Goal: Transaction & Acquisition: Purchase product/service

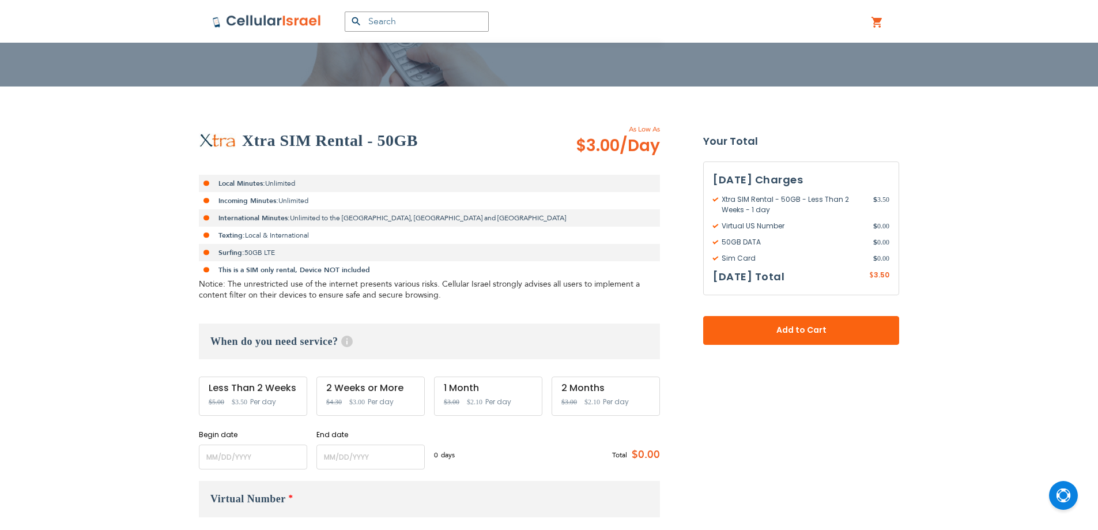
scroll to position [192, 0]
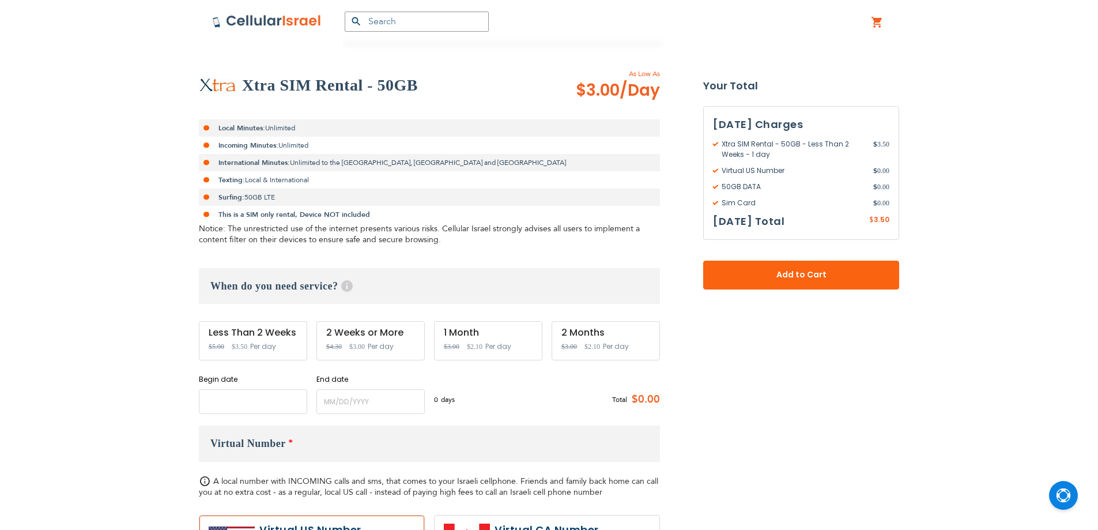
click at [252, 400] on input "name" at bounding box center [253, 401] width 108 height 25
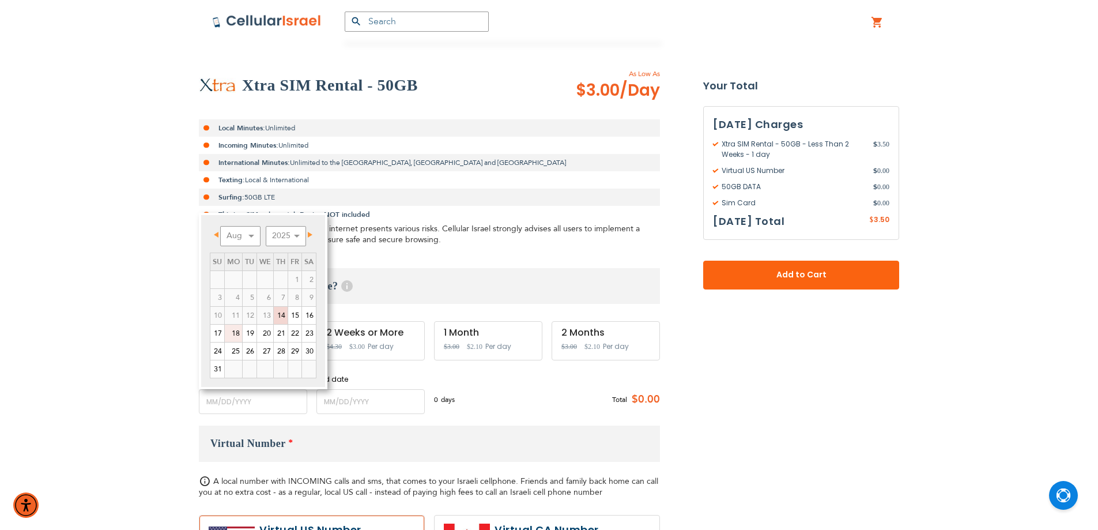
click at [233, 331] on link "18" at bounding box center [233, 333] width 17 height 17
type input "[DATE]"
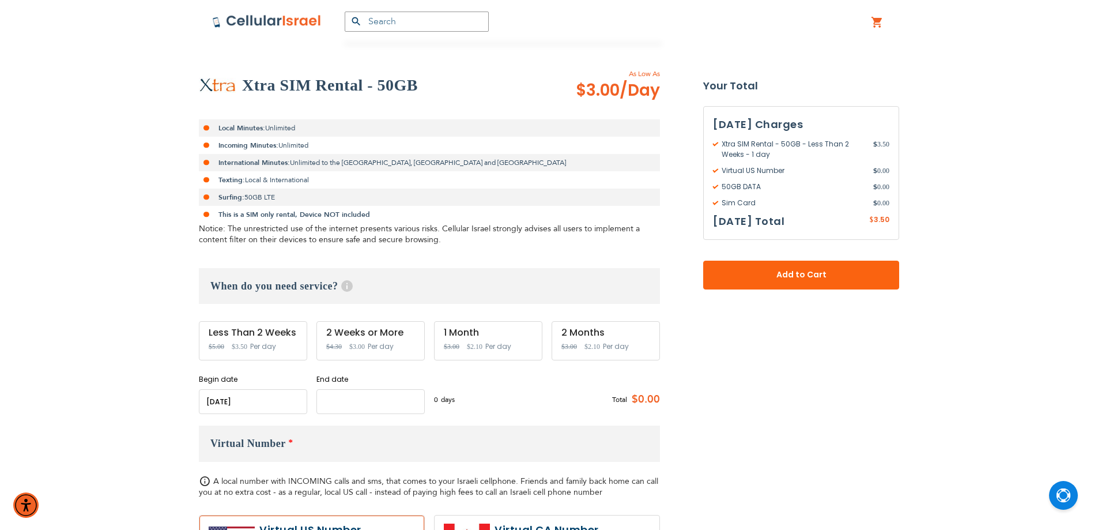
click at [344, 405] on input "name" at bounding box center [370, 401] width 108 height 25
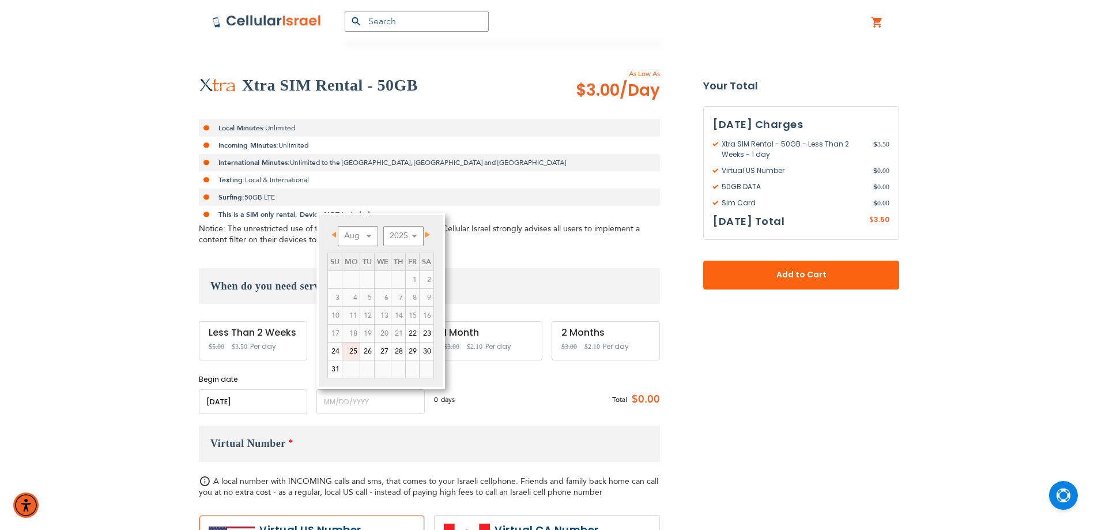
click at [349, 350] on link "25" at bounding box center [350, 350] width 17 height 17
type input "[DATE]"
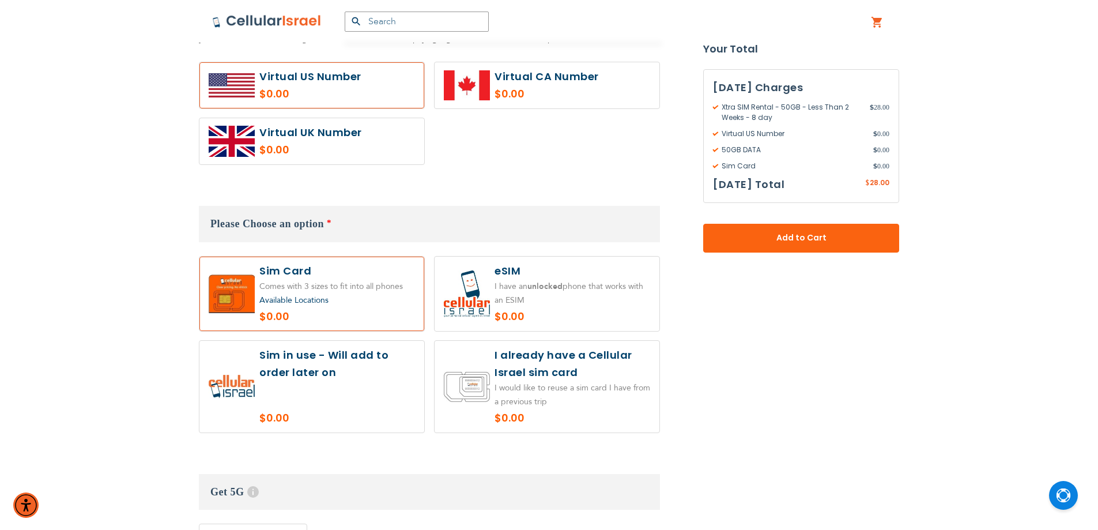
scroll to position [673, 0]
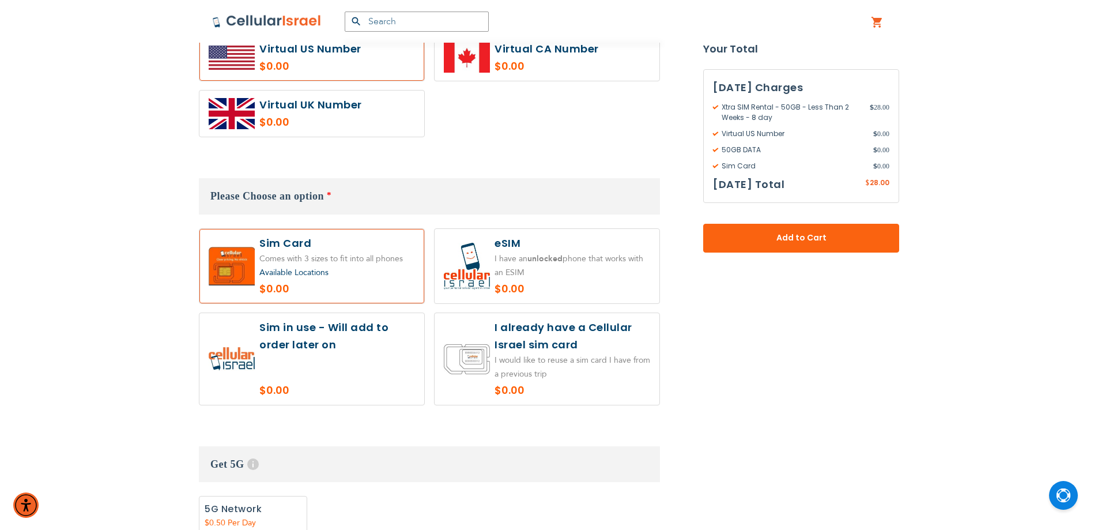
click at [564, 341] on label at bounding box center [547, 359] width 225 height 92
radio input "true"
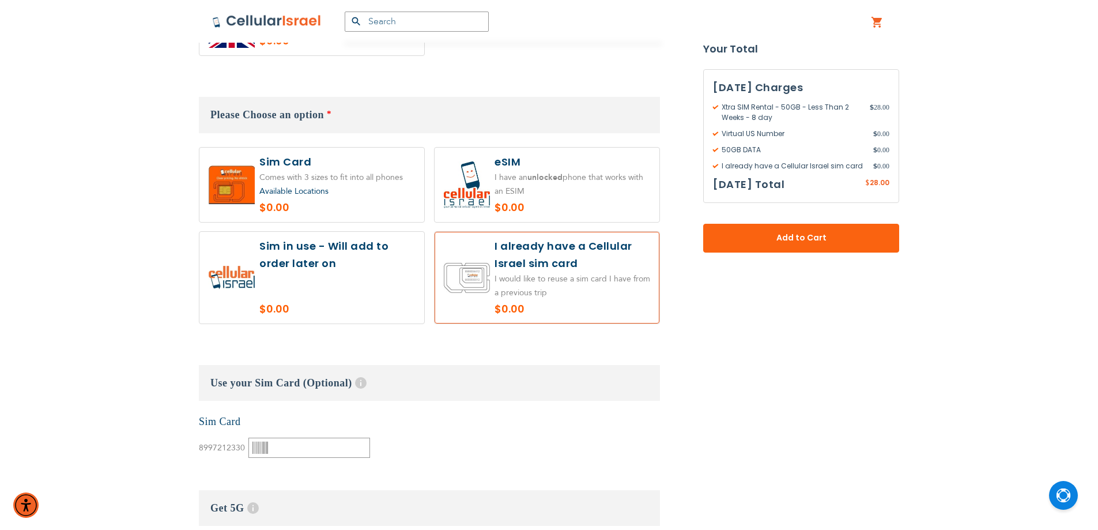
scroll to position [865, 0]
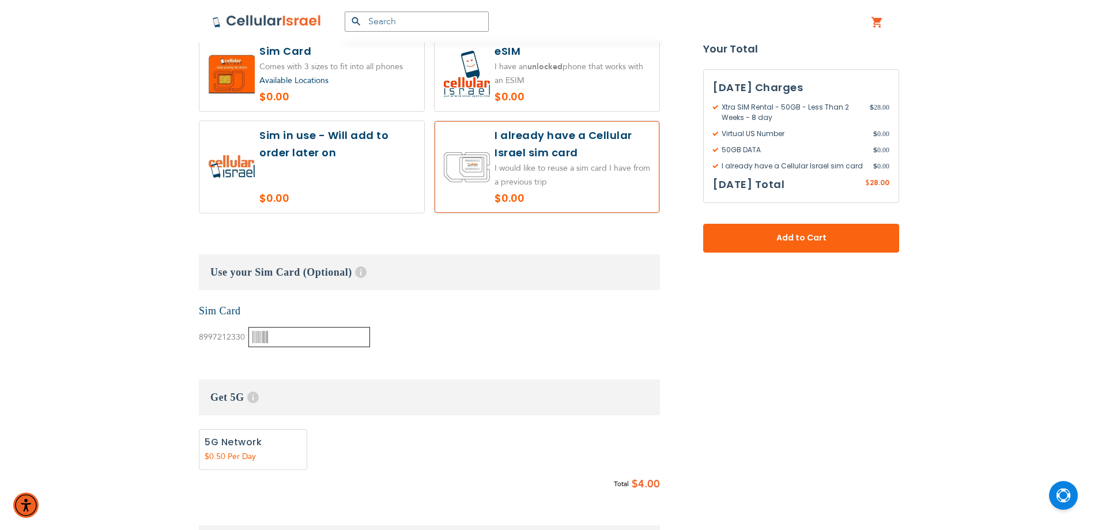
click at [329, 335] on input "text" at bounding box center [309, 337] width 122 height 20
paste input "000410324"
type input "000410324"
click at [605, 393] on h3 "Get 5G Help" at bounding box center [429, 397] width 461 height 36
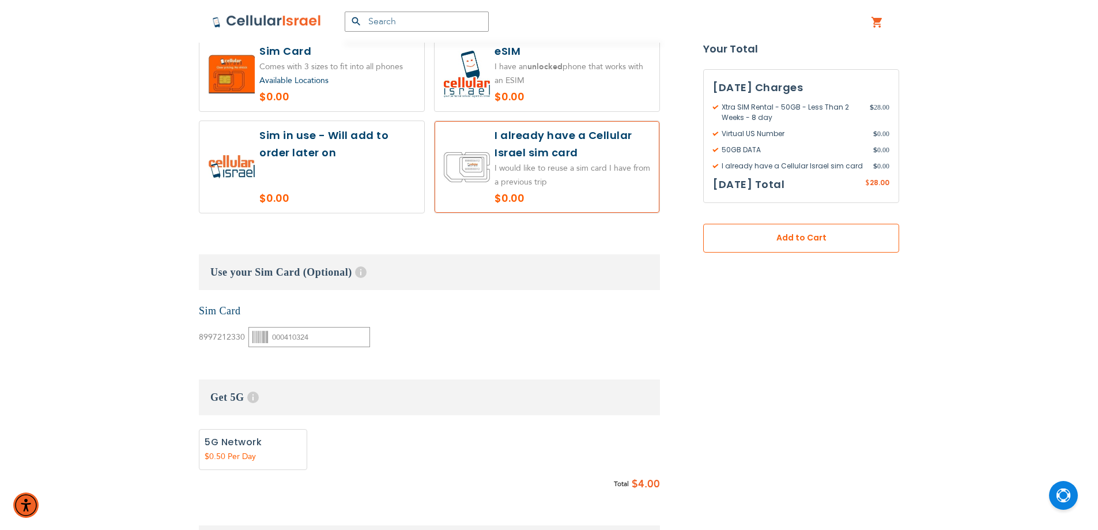
click at [757, 230] on button "Add to Cart" at bounding box center [801, 238] width 196 height 29
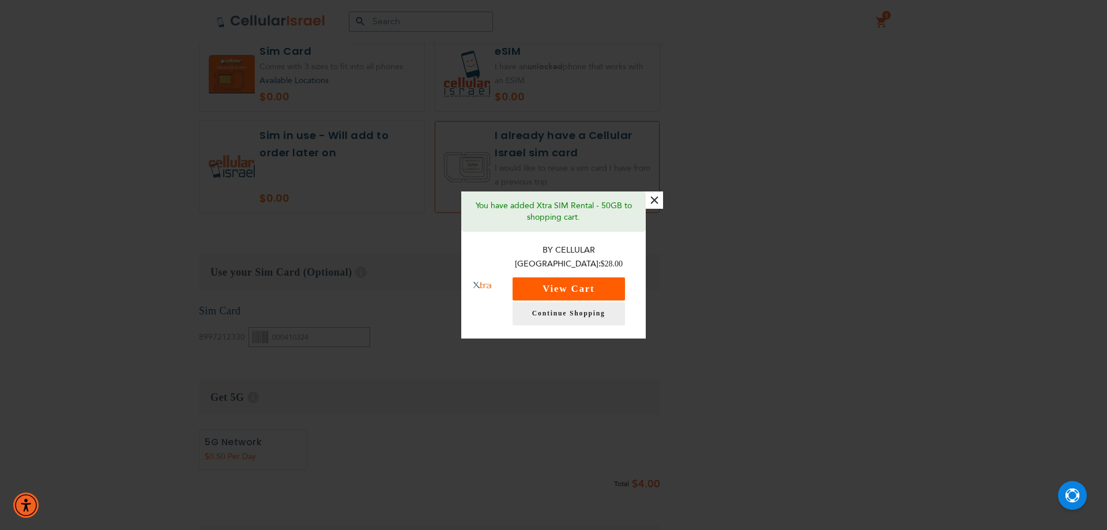
click at [557, 282] on button "View Cart" at bounding box center [569, 288] width 112 height 23
